Goal: Navigation & Orientation: Find specific page/section

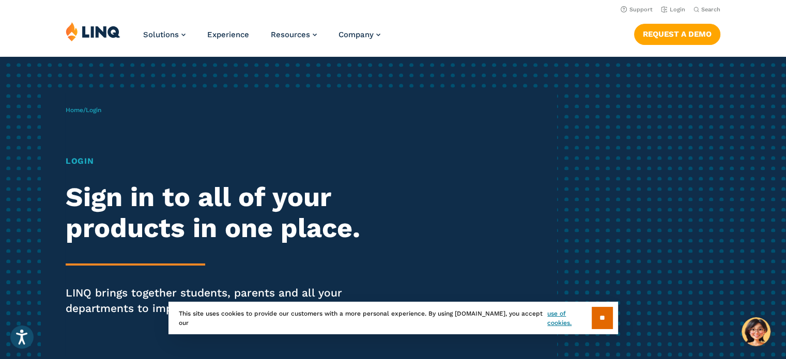
click at [77, 168] on div "Login Sign in to all of your products in one place. LINQ brings together studen…" at bounding box center [217, 250] width 303 height 190
click at [82, 165] on h1 "Login" at bounding box center [217, 161] width 303 height 12
click at [605, 320] on input "**" at bounding box center [602, 318] width 21 height 22
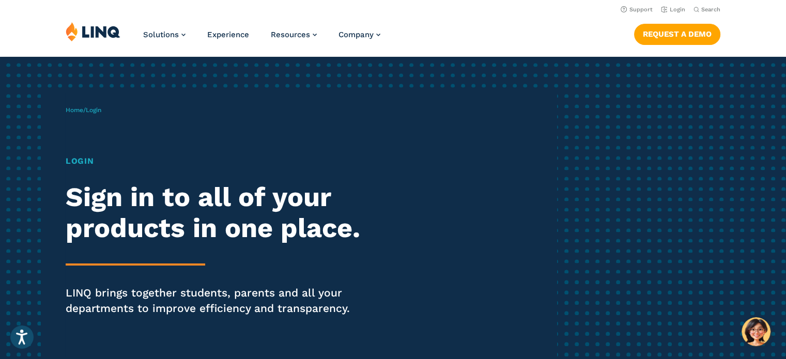
click at [97, 110] on span "Login" at bounding box center [94, 110] width 16 height 7
click at [84, 164] on h1 "Login" at bounding box center [217, 161] width 303 height 12
click at [86, 165] on h1 "Login" at bounding box center [217, 161] width 303 height 12
